Goal: Transaction & Acquisition: Subscribe to service/newsletter

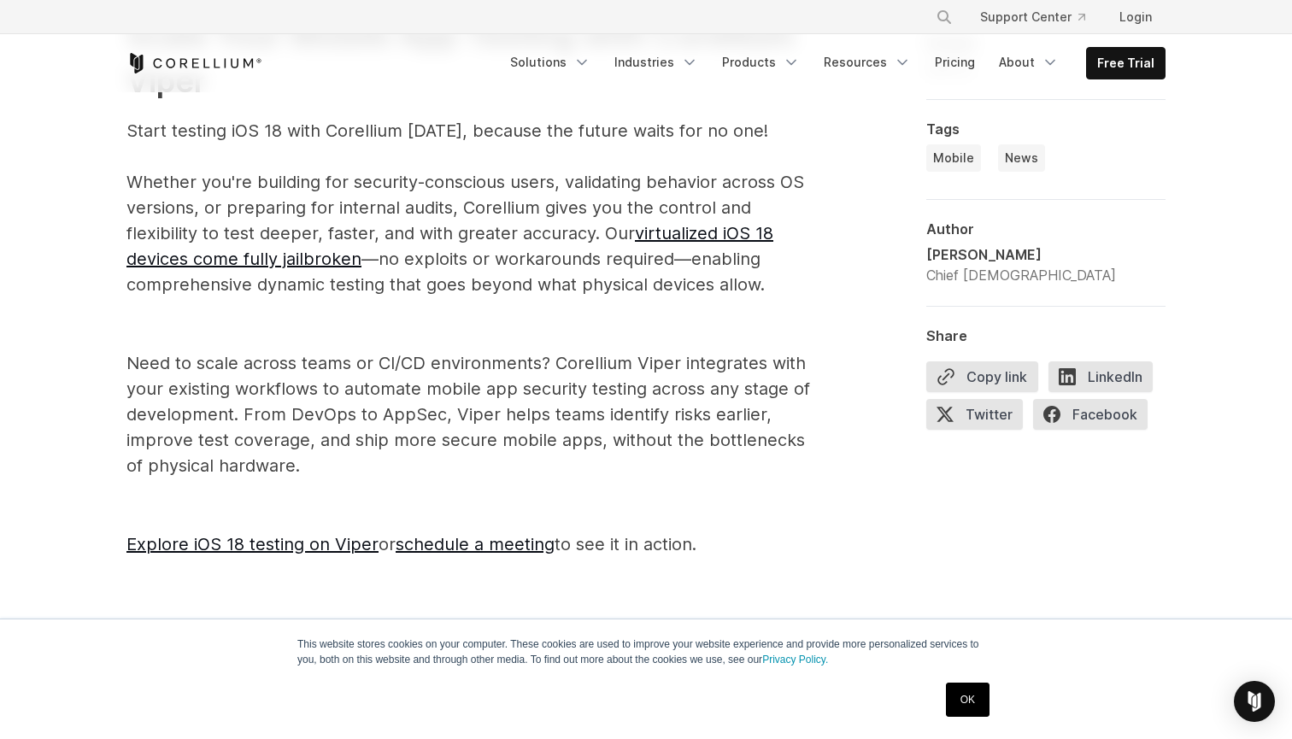
scroll to position [2913, 0]
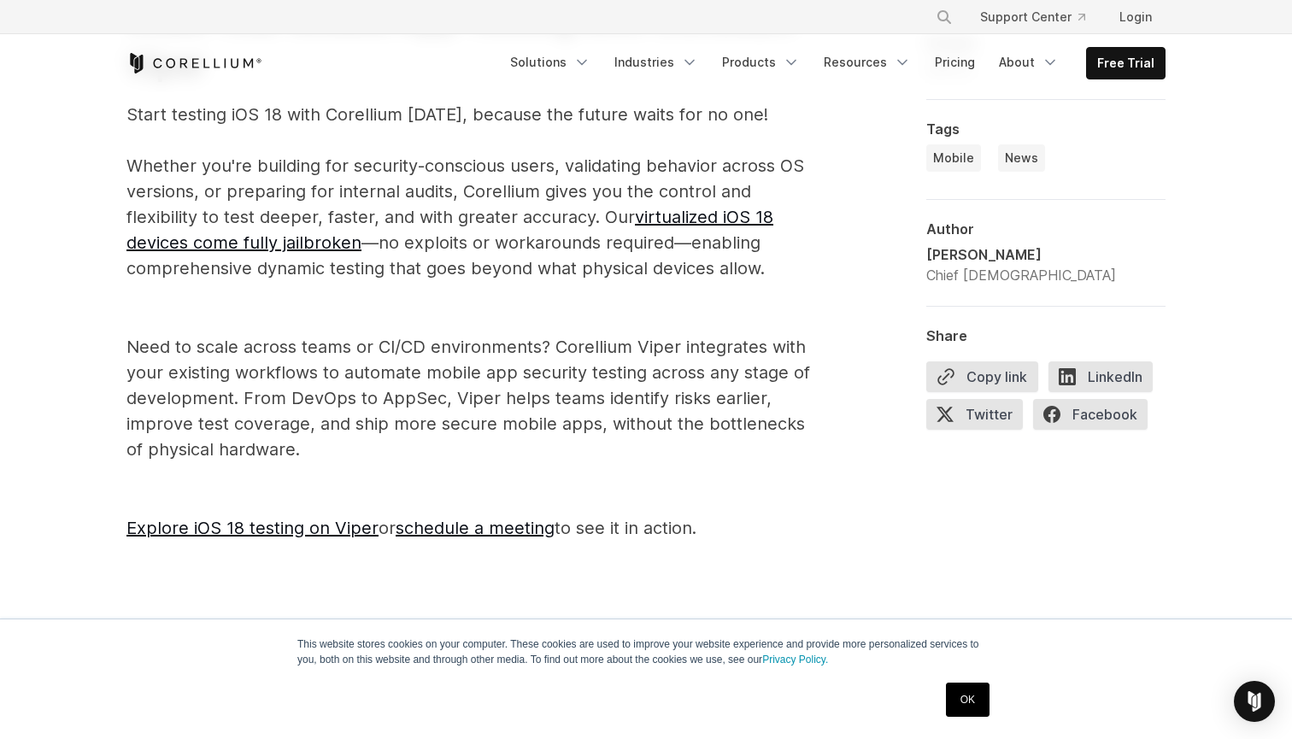
click at [1135, 62] on link "Free Trial" at bounding box center [1126, 63] width 78 height 31
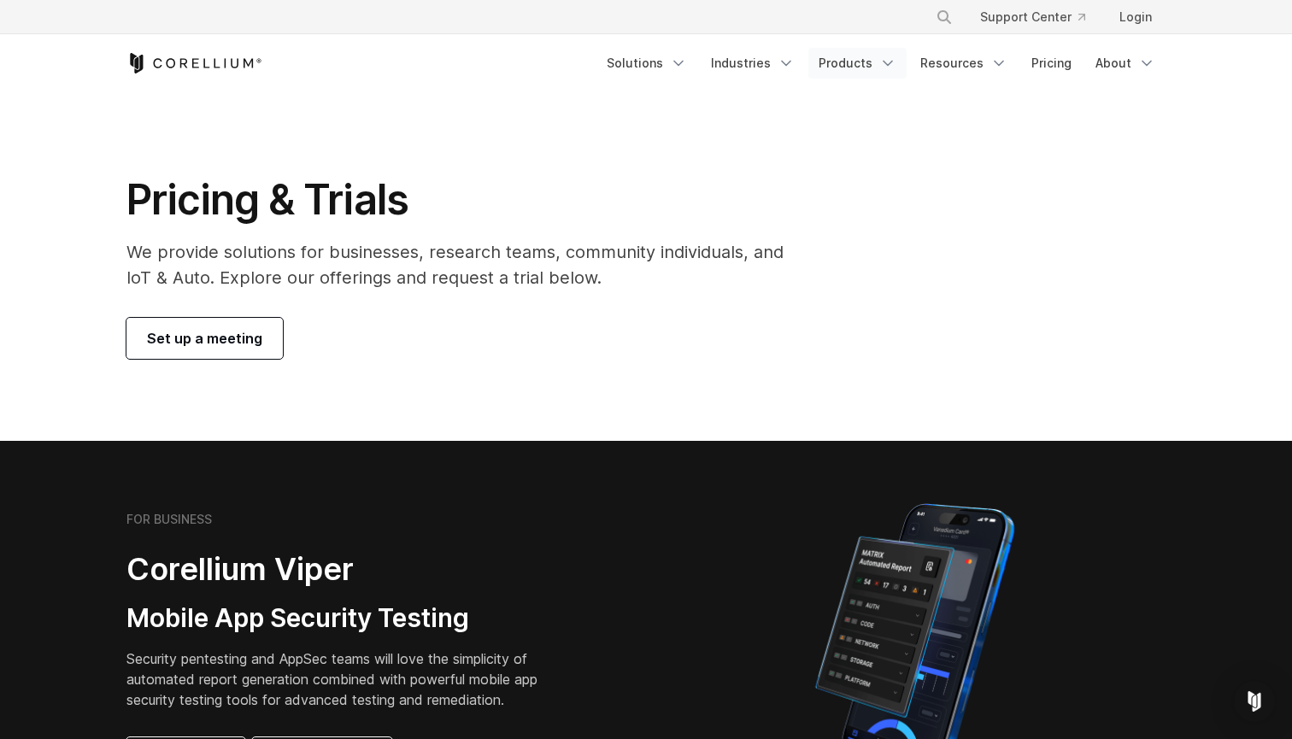
click at [849, 65] on link "Products" at bounding box center [858, 63] width 98 height 31
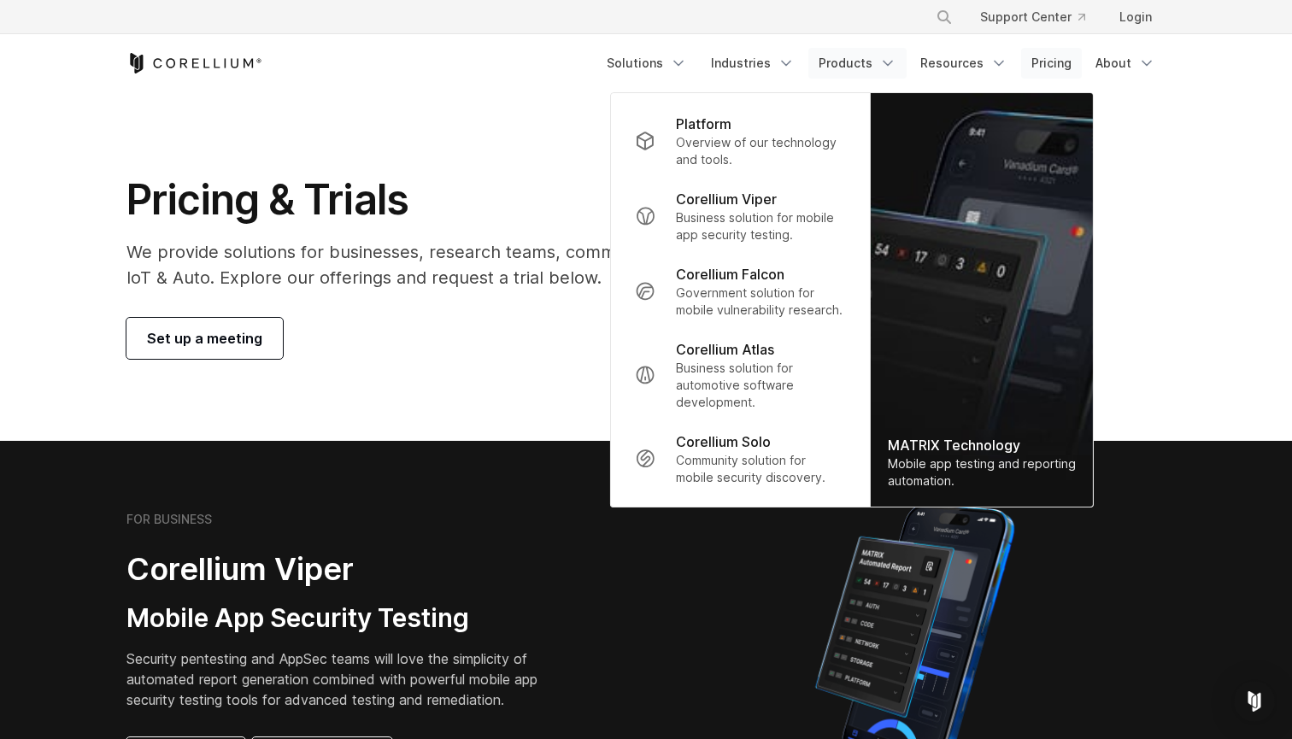
click at [1058, 59] on link "Pricing" at bounding box center [1051, 63] width 61 height 31
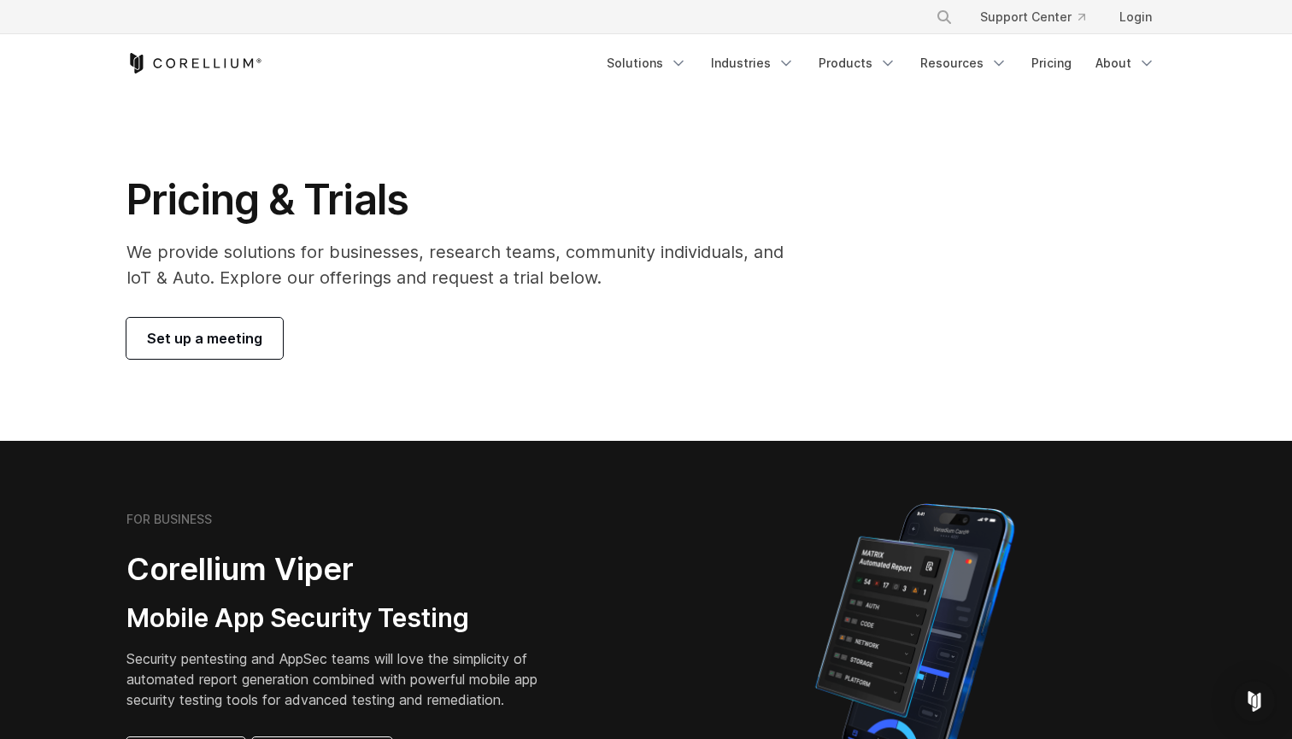
click at [223, 336] on span "Set up a meeting" at bounding box center [204, 338] width 115 height 21
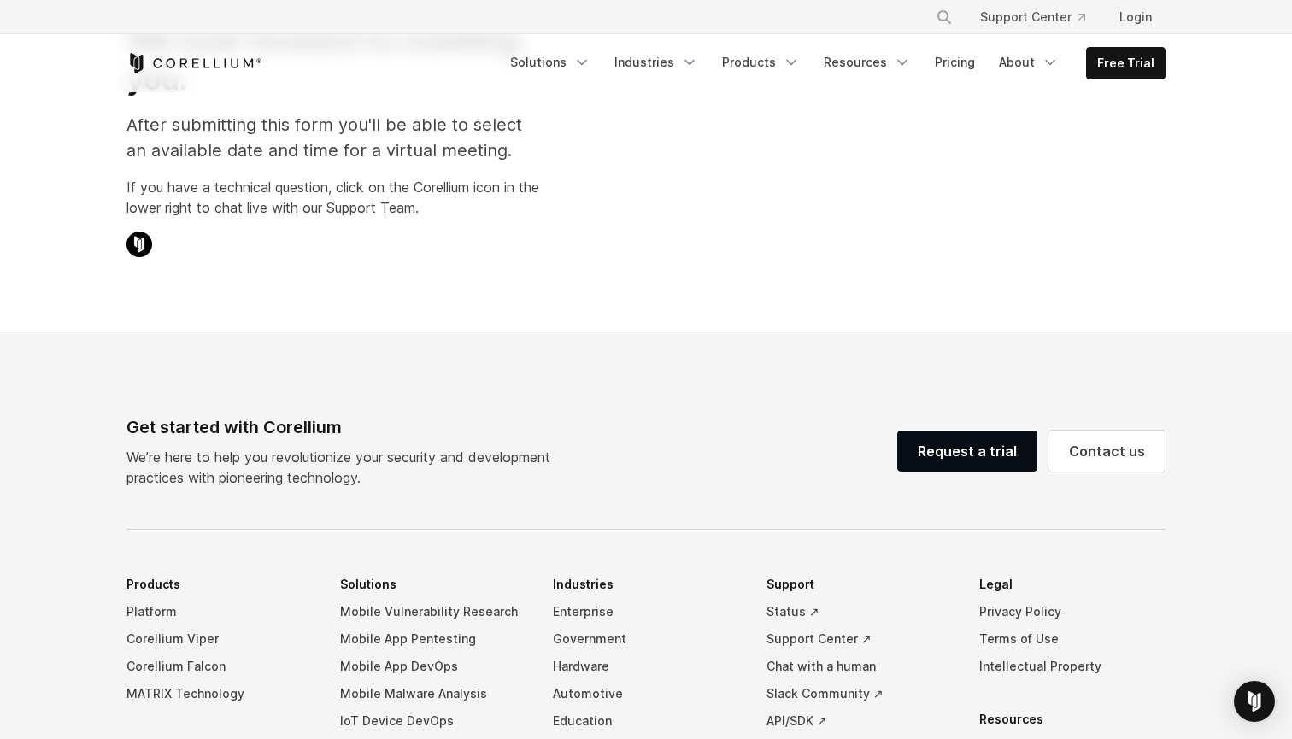
select select "**"
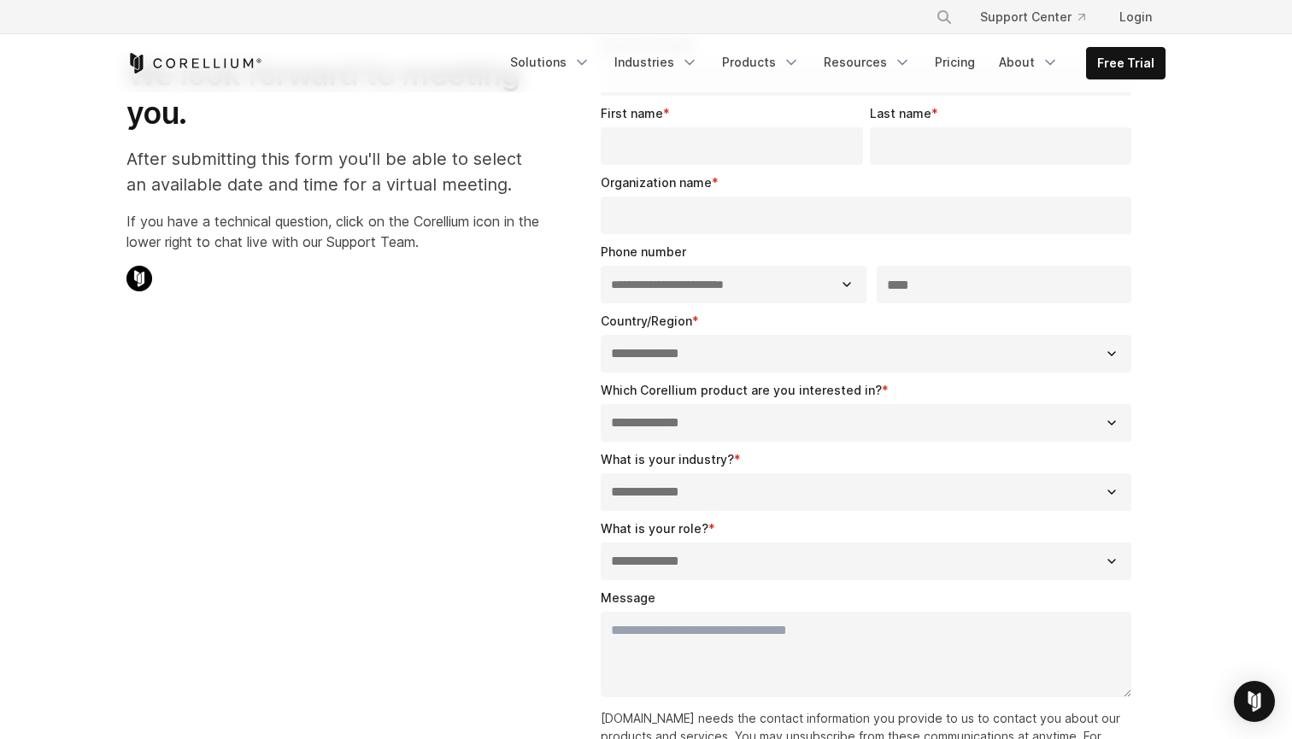
scroll to position [50, 0]
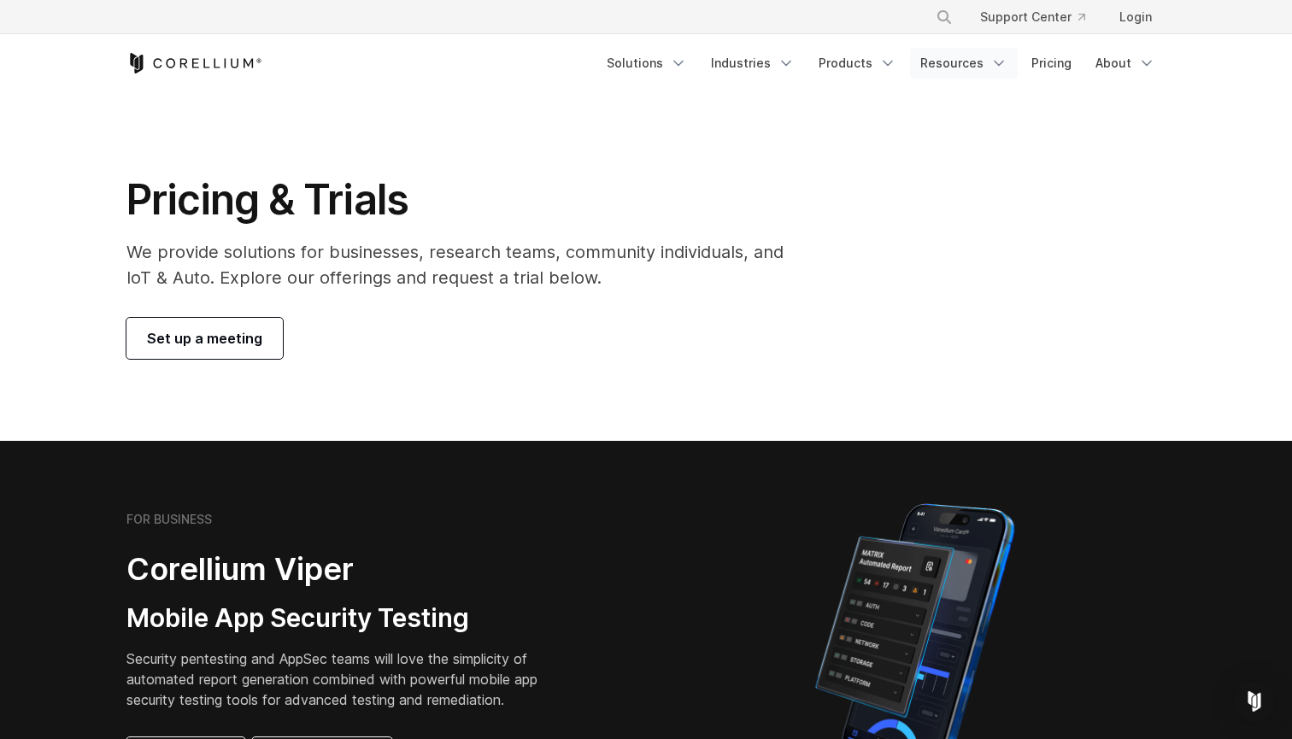
click at [966, 68] on link "Resources" at bounding box center [964, 63] width 108 height 31
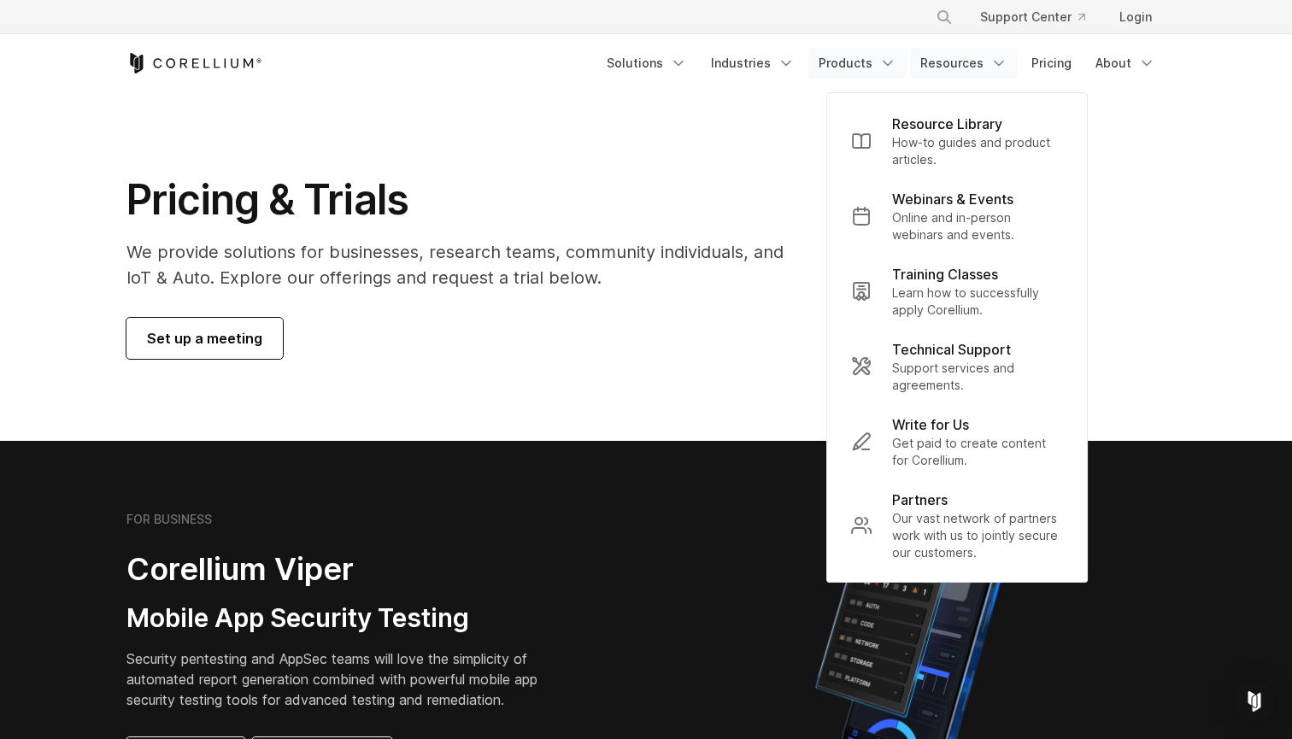
click at [857, 54] on link "Products" at bounding box center [858, 63] width 98 height 31
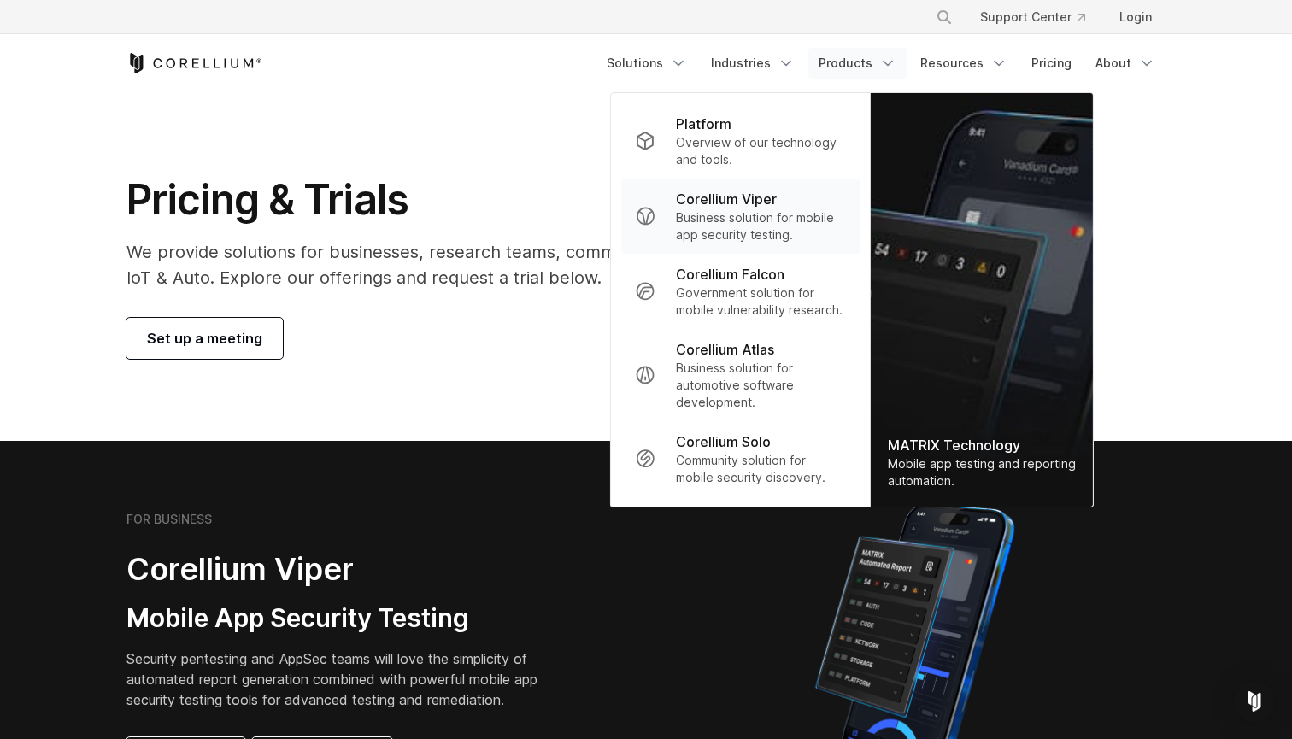
click at [709, 233] on p "Business solution for mobile app security testing." at bounding box center [761, 226] width 170 height 34
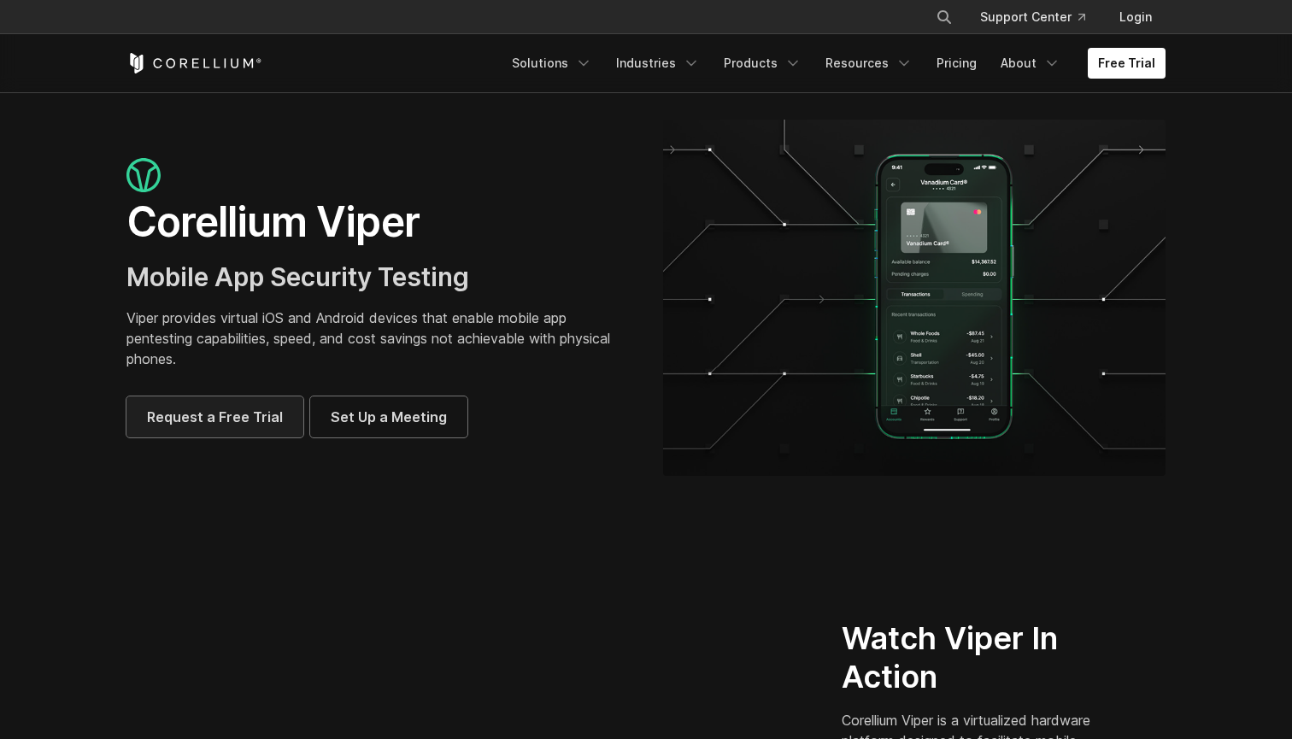
click at [238, 410] on span "Request a Free Trial" at bounding box center [215, 417] width 136 height 21
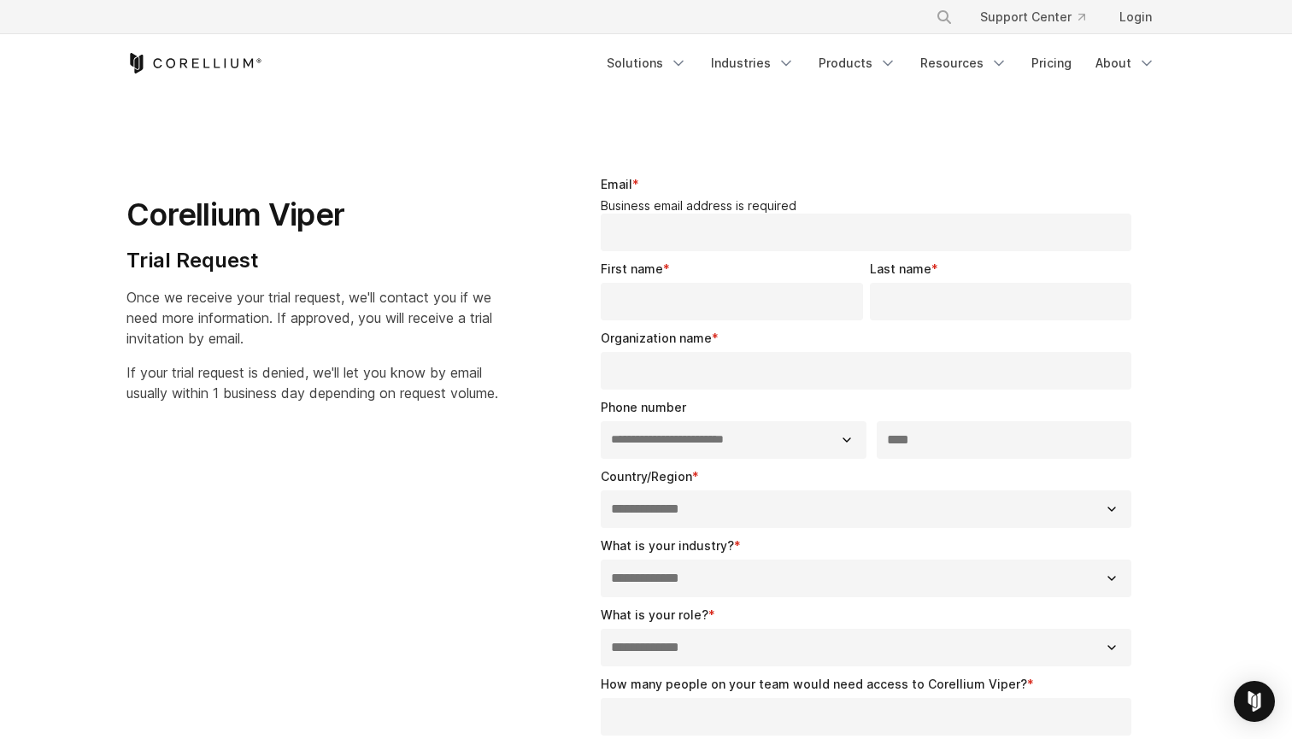
select select "**"
